Goal: Information Seeking & Learning: Learn about a topic

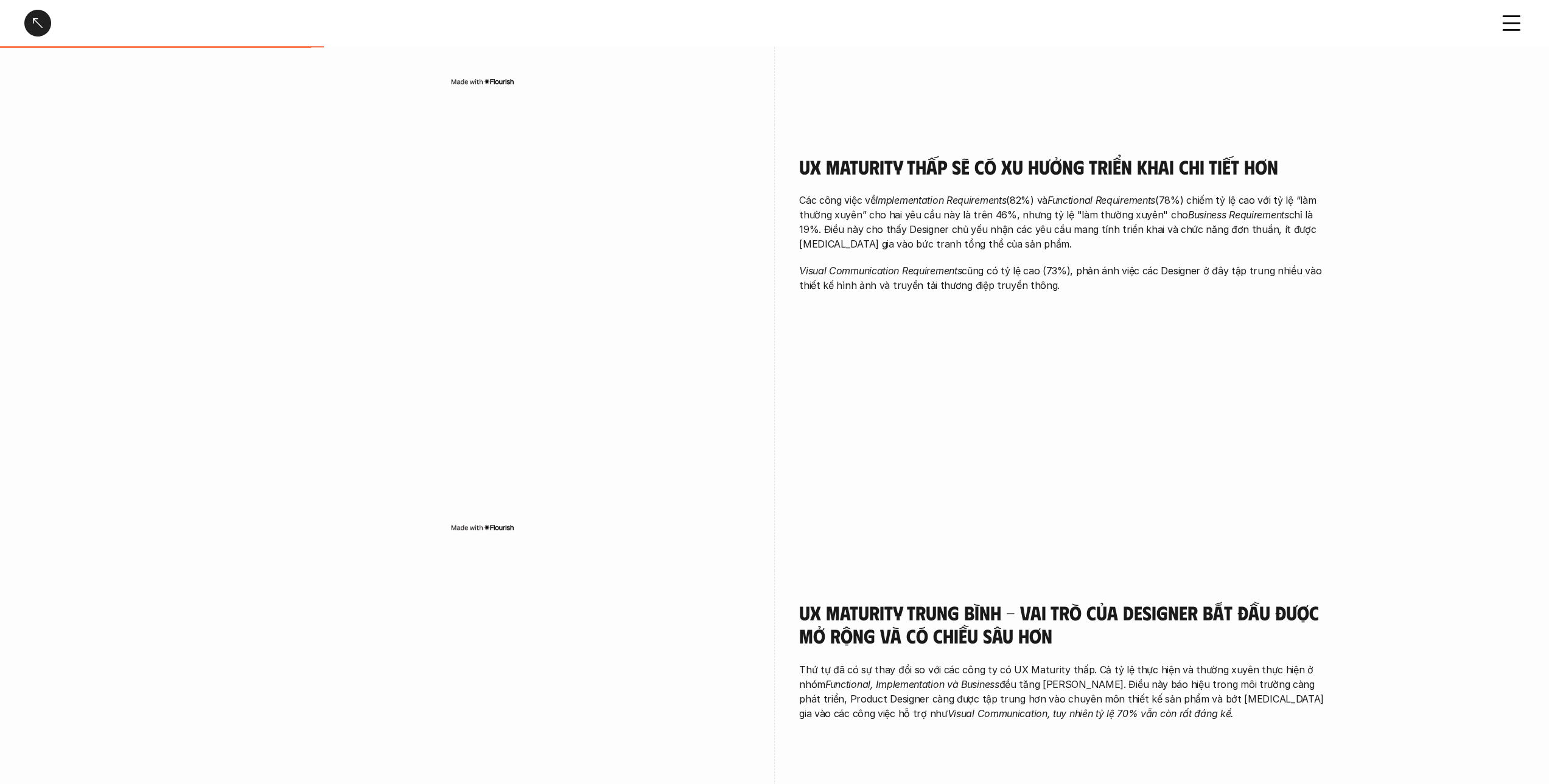
scroll to position [548, 0]
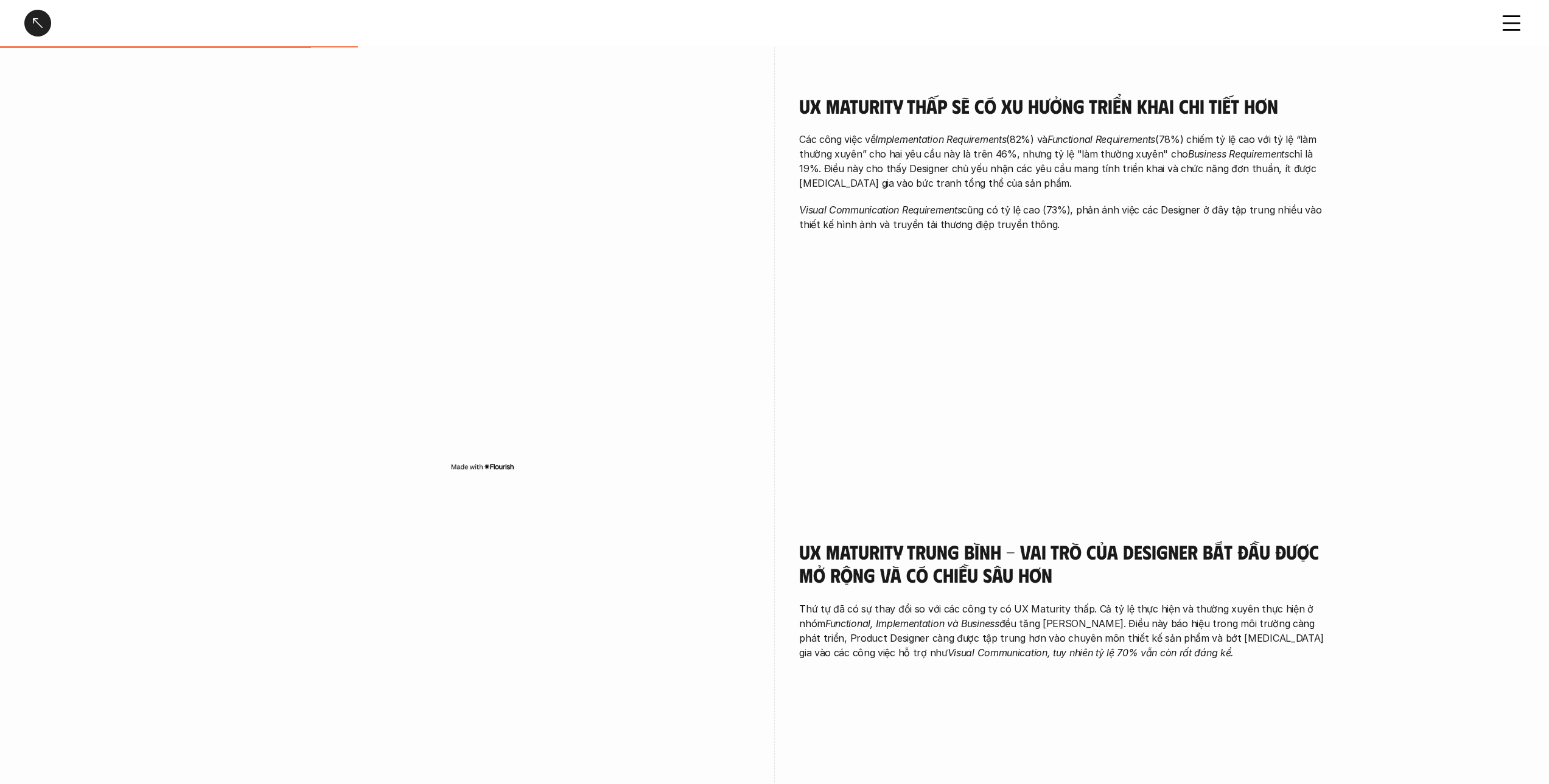
click at [1073, 245] on div "UX Maturity thấp sẽ có xu hưởng triển khai chi tiết hơn Các công việc về Implem…" at bounding box center [1066, 166] width 535 height 204
click at [1073, 250] on div "UX Maturity thấp sẽ có xu hưởng triển khai chi tiết hơn Các công việc về Implem…" at bounding box center [1066, 166] width 535 height 204
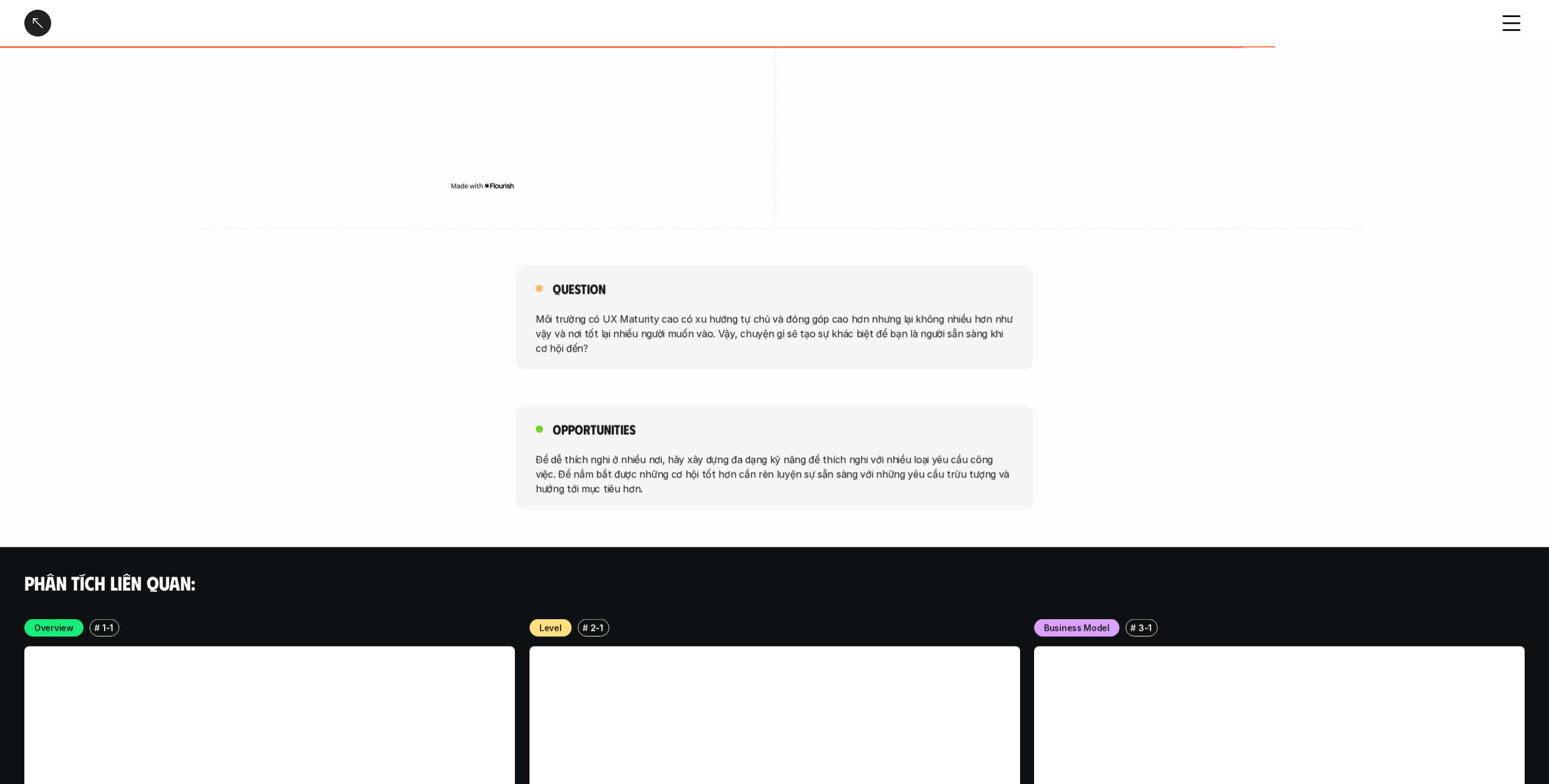
scroll to position [1764, 0]
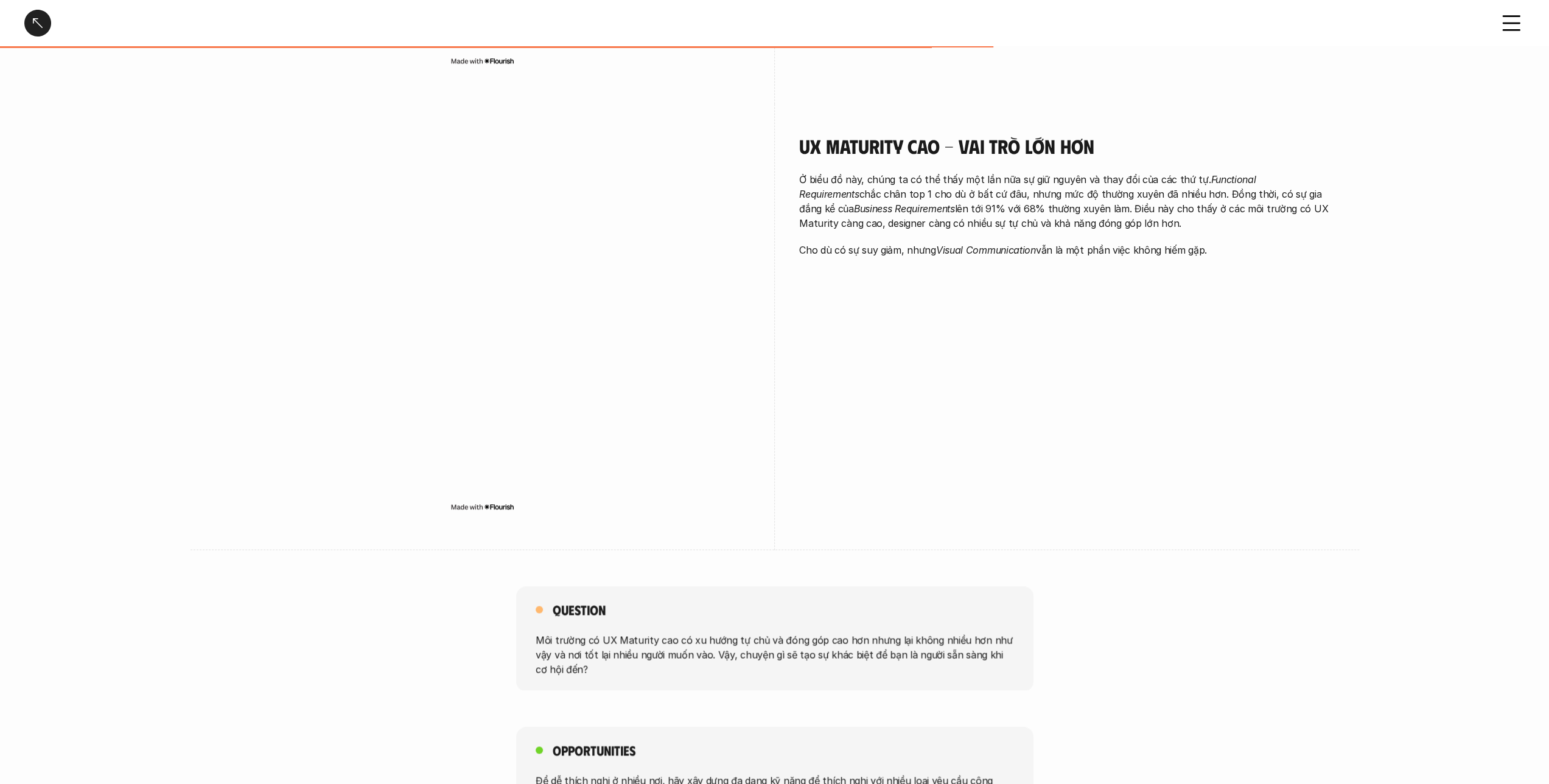
scroll to position [1338, 0]
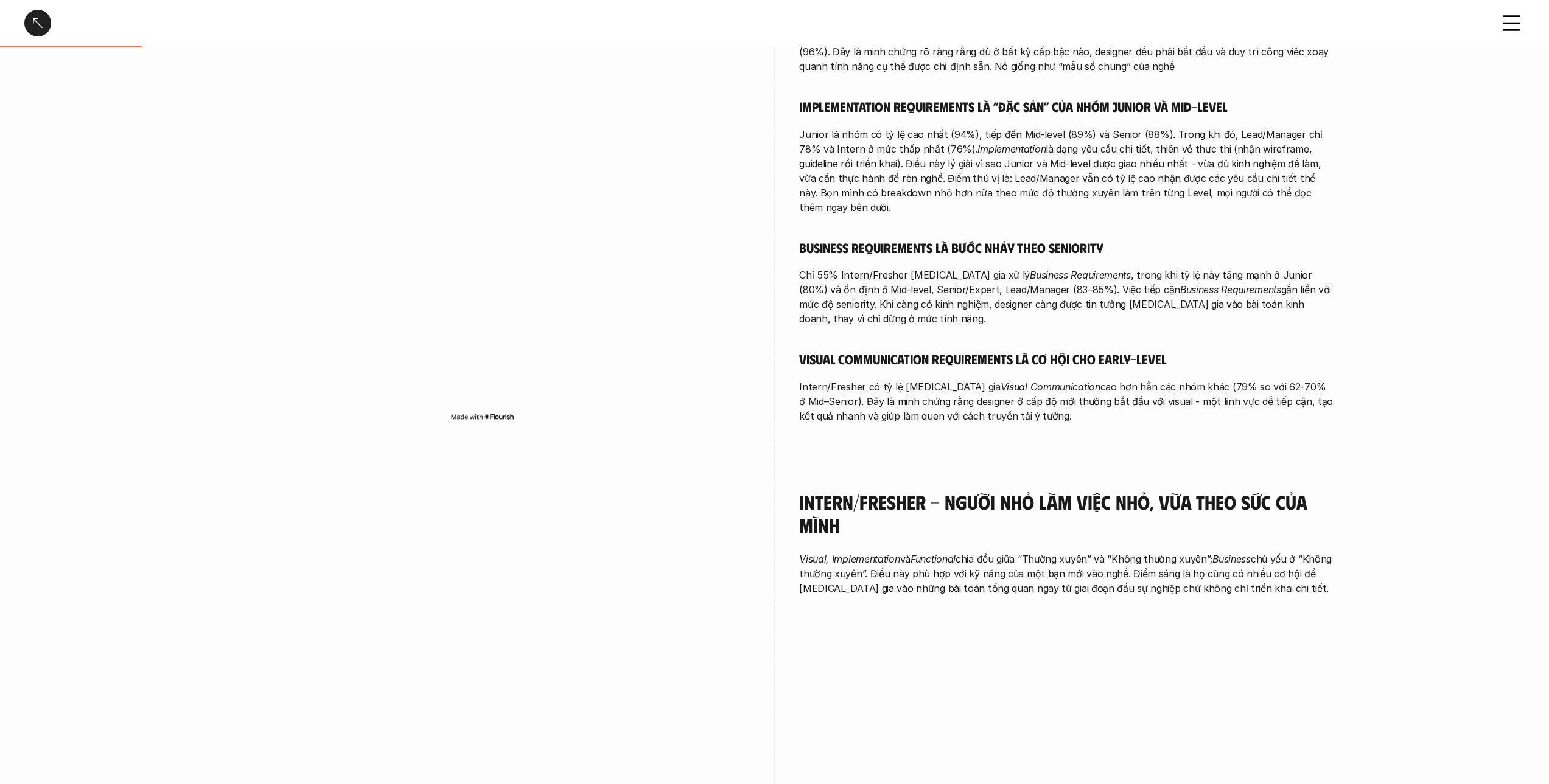
scroll to position [426, 0]
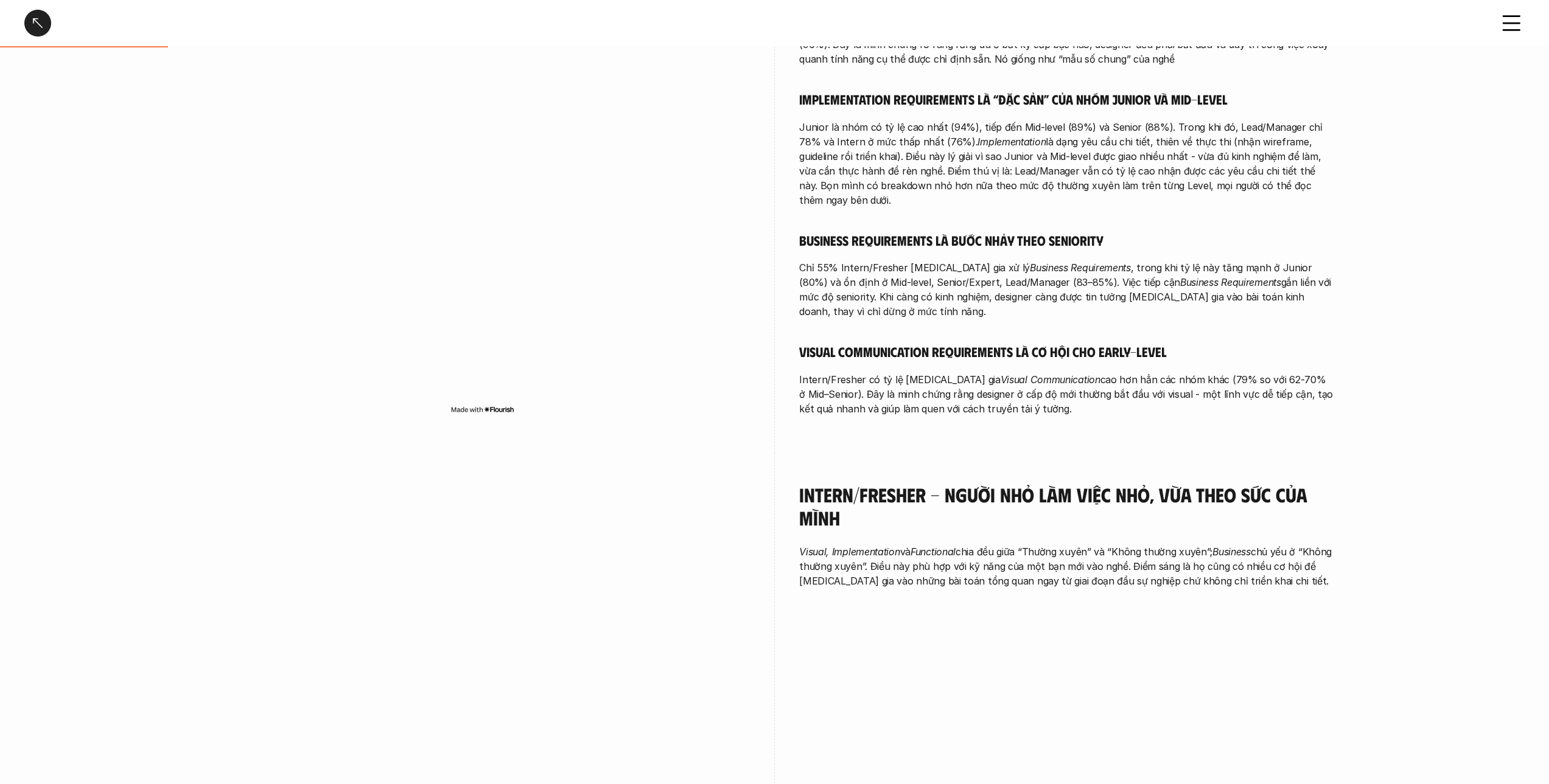
click at [1075, 388] on div "overview Khảo sát theo level cho thấy: Functional là nền tảng xuyên suốt ở mọi …" at bounding box center [1066, 96] width 535 height 713
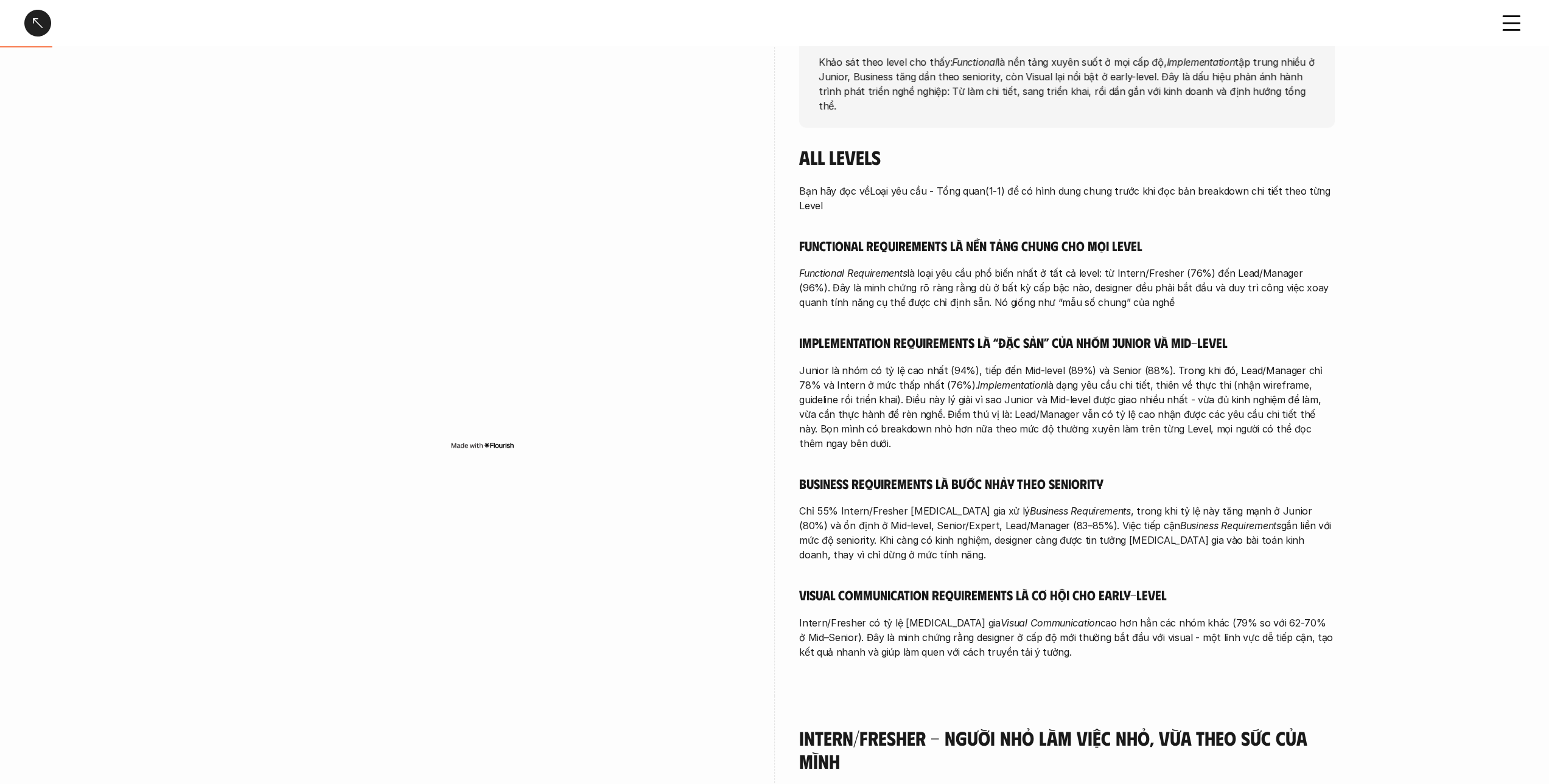
scroll to position [244, 0]
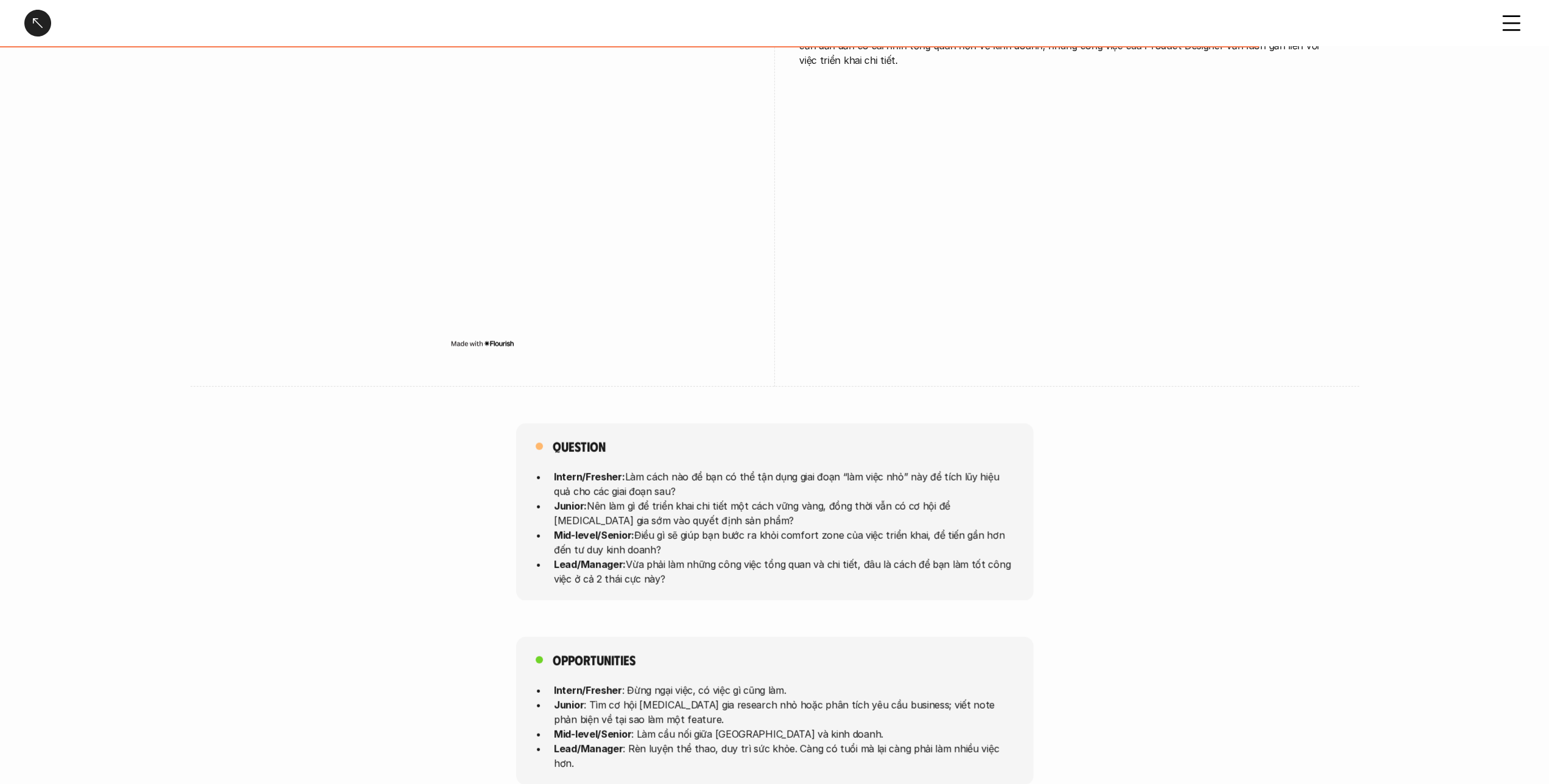
scroll to position [2738, 0]
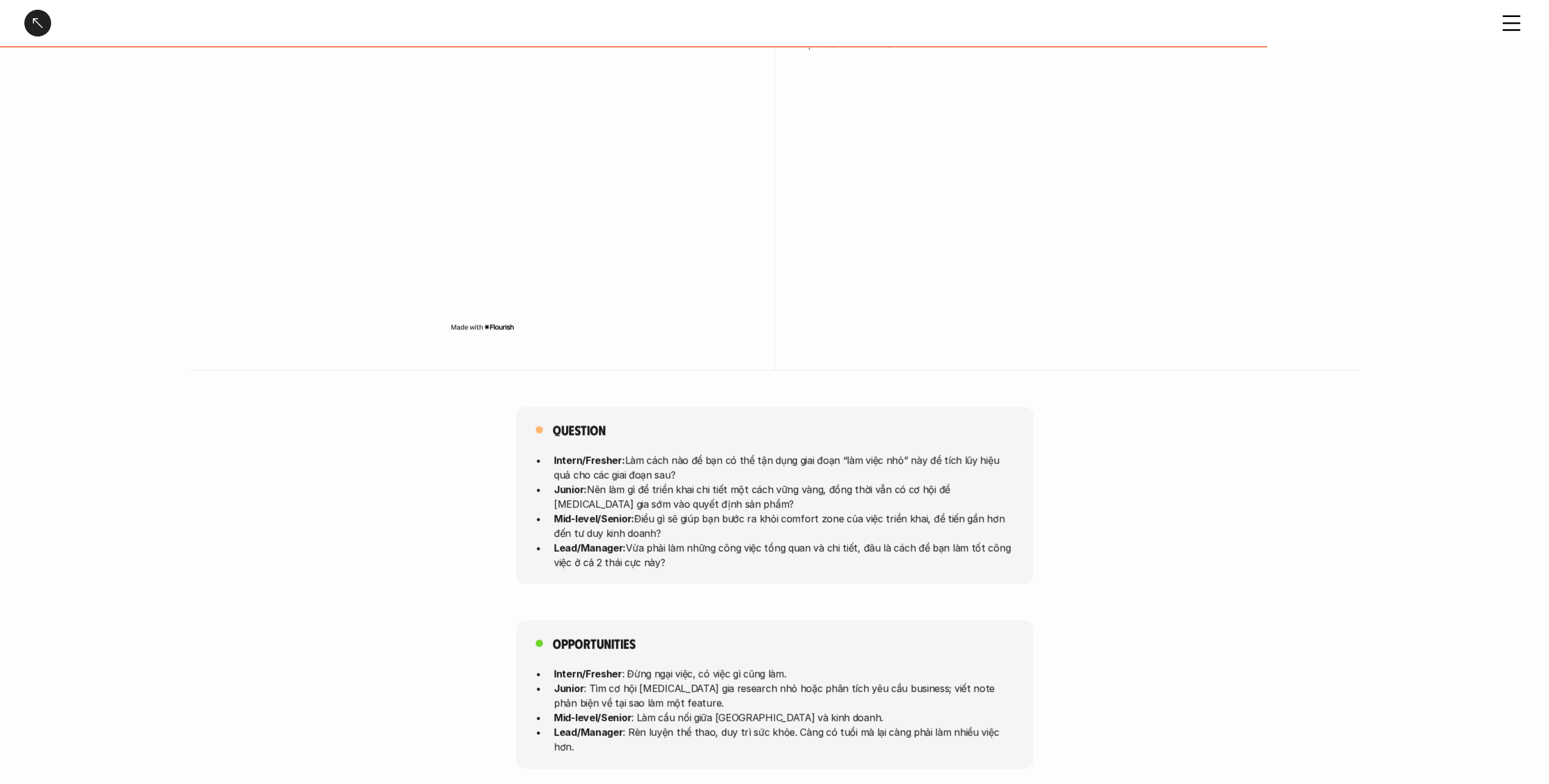
click at [1136, 532] on div "Question Intern/Fresher: Làm cách nào để bạn có thể tận dụng giai đoạn “làm việ…" at bounding box center [774, 495] width 1549 height 177
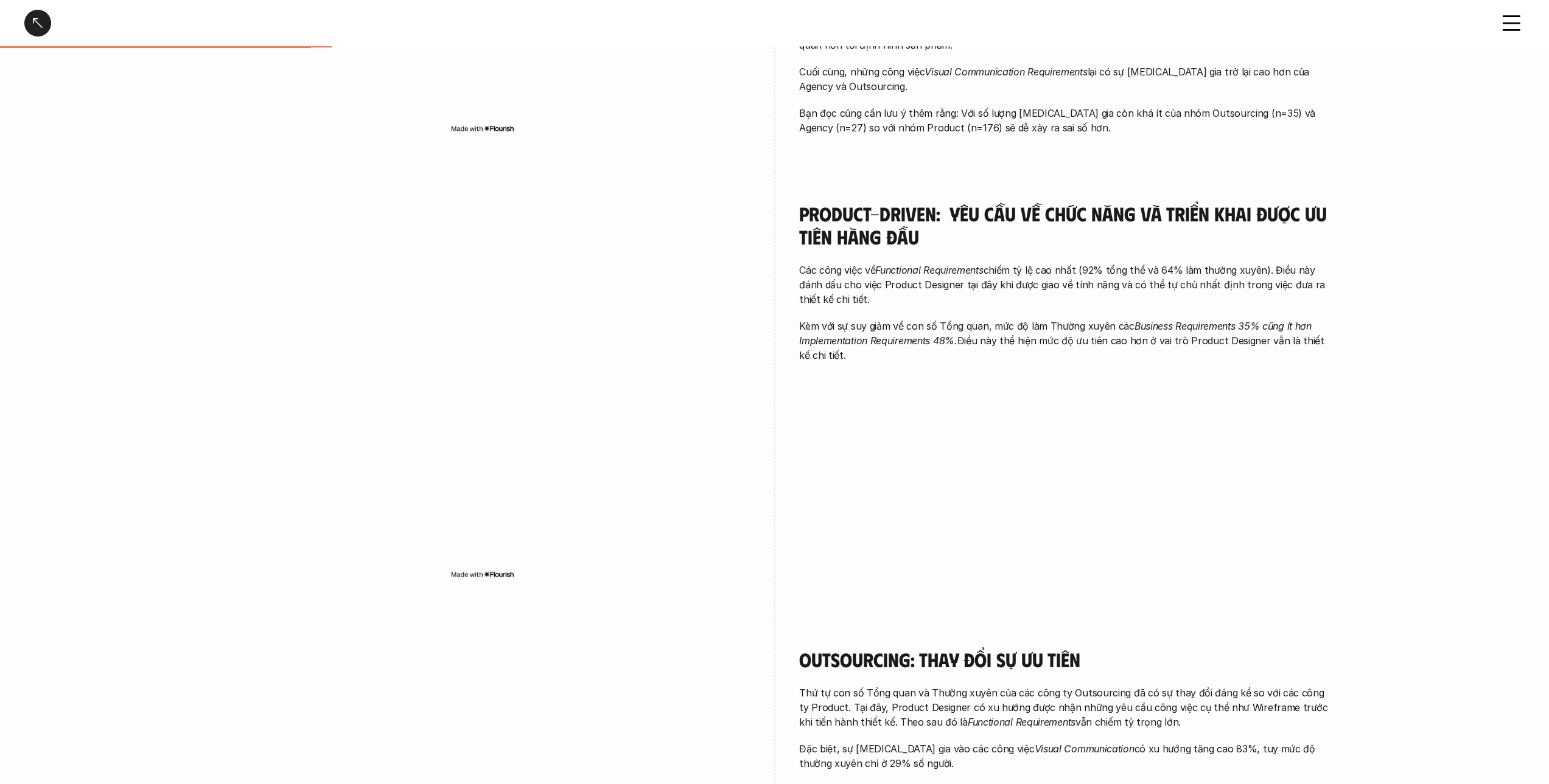
scroll to position [548, 0]
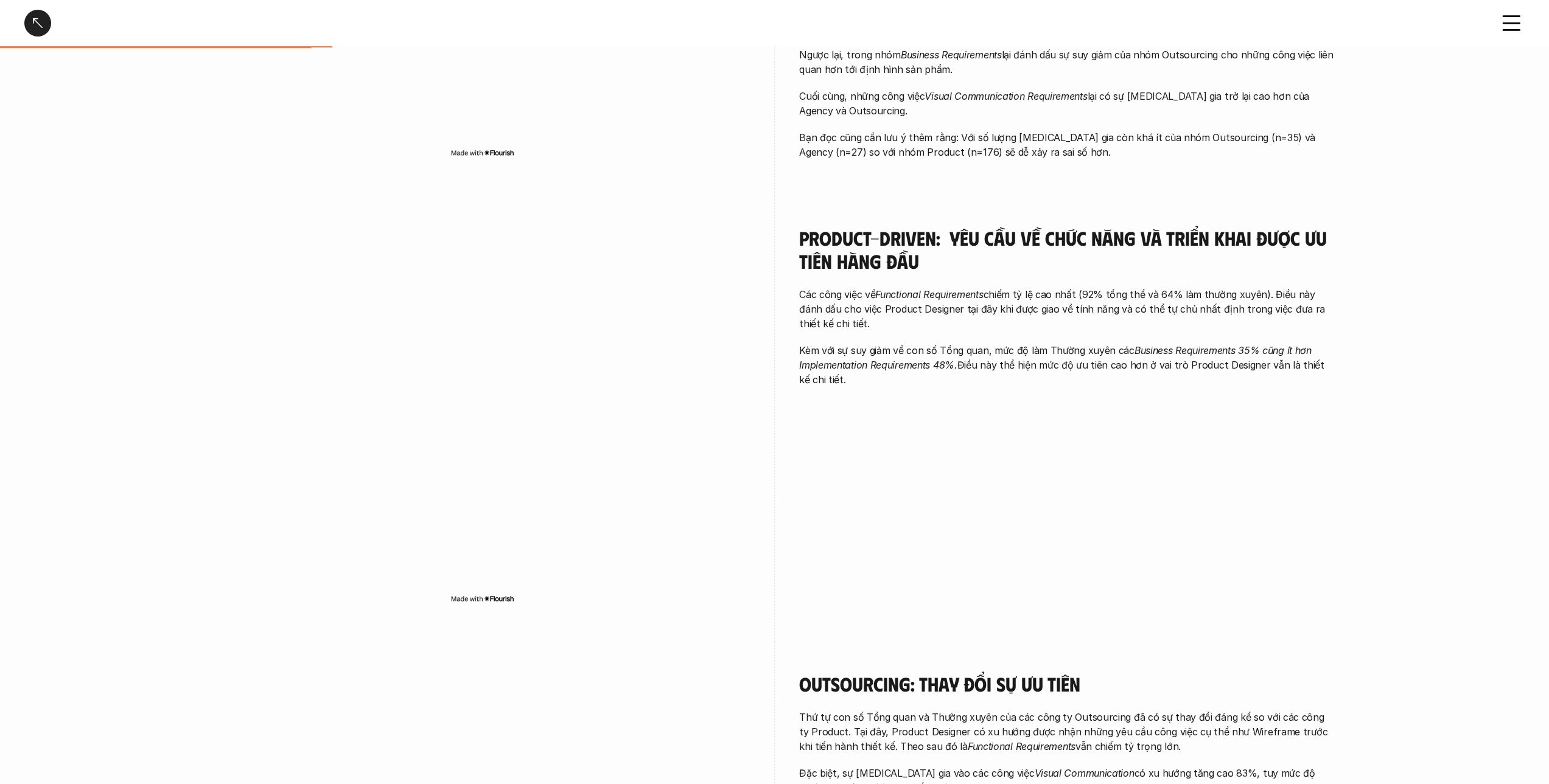
click at [1101, 412] on div "Product-driven: Yêu cầu về chức năng và triển khai được ưu tiên hàng đầu Các cô…" at bounding box center [1066, 310] width 535 height 228
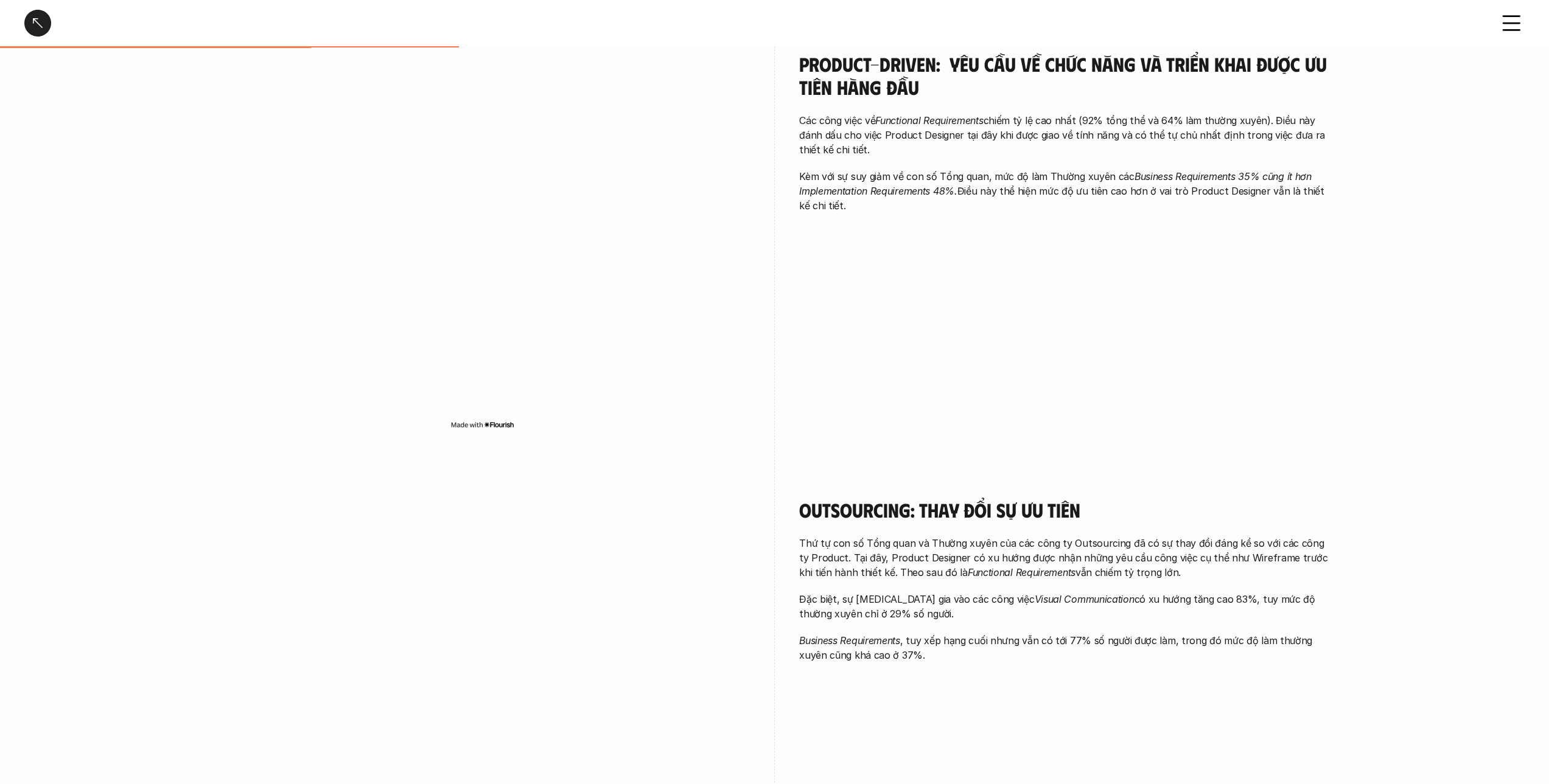
scroll to position [730, 0]
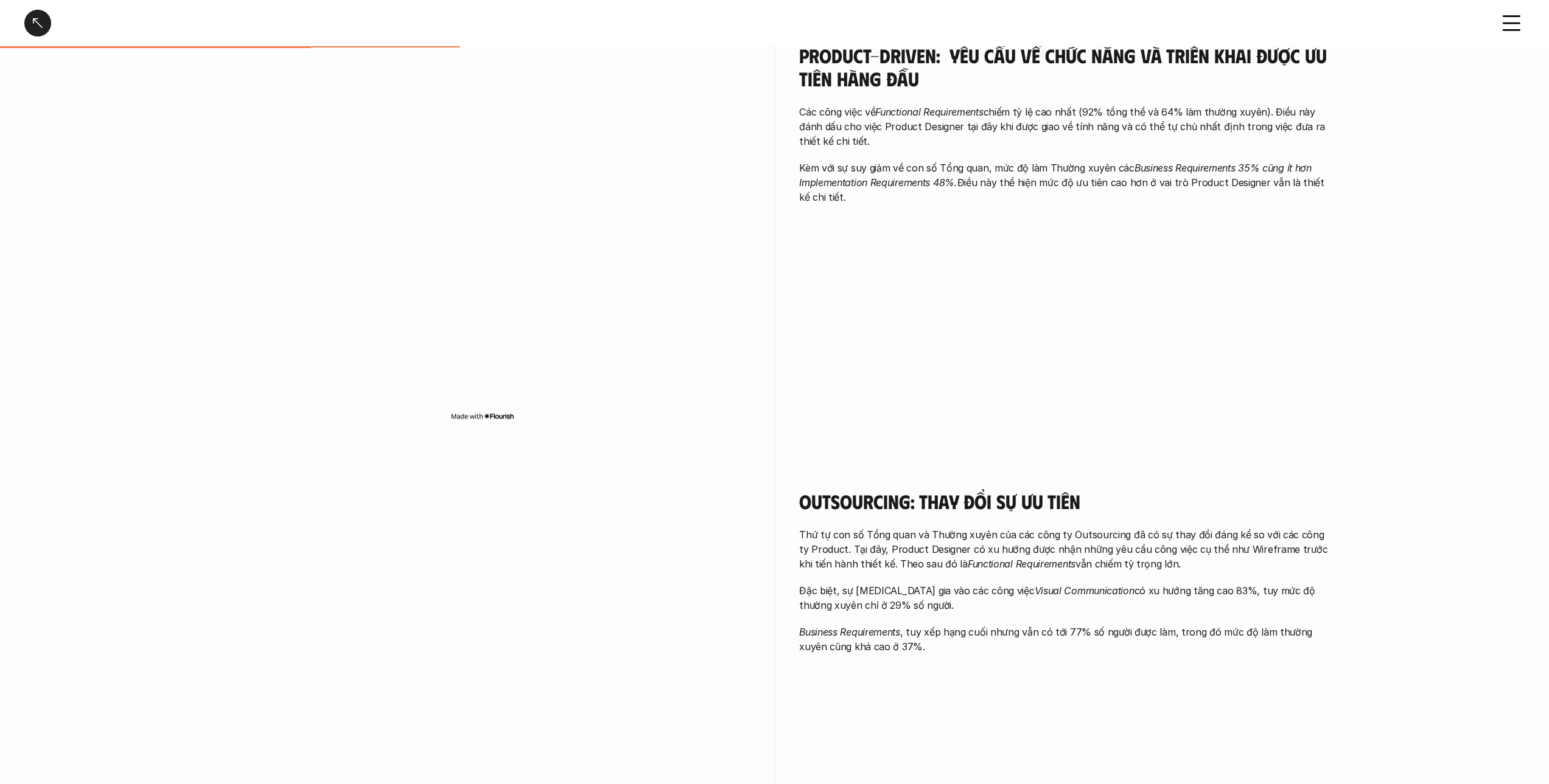
click at [1086, 256] on div "Product-driven: Yêu cầu về chức năng và triển khai được ưu tiên hàng đầu Các cô…" at bounding box center [774, 236] width 1120 height 446
